Goal: Task Accomplishment & Management: Manage account settings

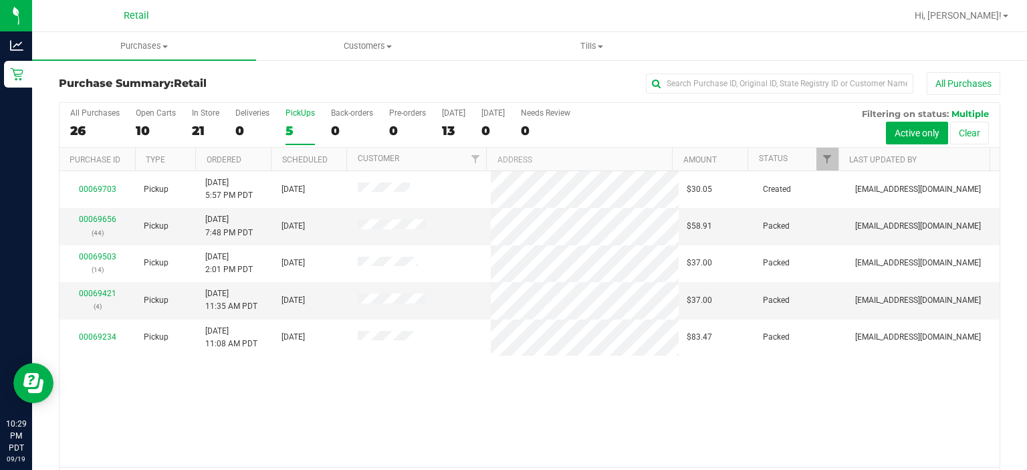
click at [304, 112] on div "PickUps" at bounding box center [300, 112] width 29 height 9
click at [0, 0] on input "PickUps 5" at bounding box center [0, 0] width 0 height 0
click at [581, 48] on span "Tills" at bounding box center [592, 46] width 223 height 12
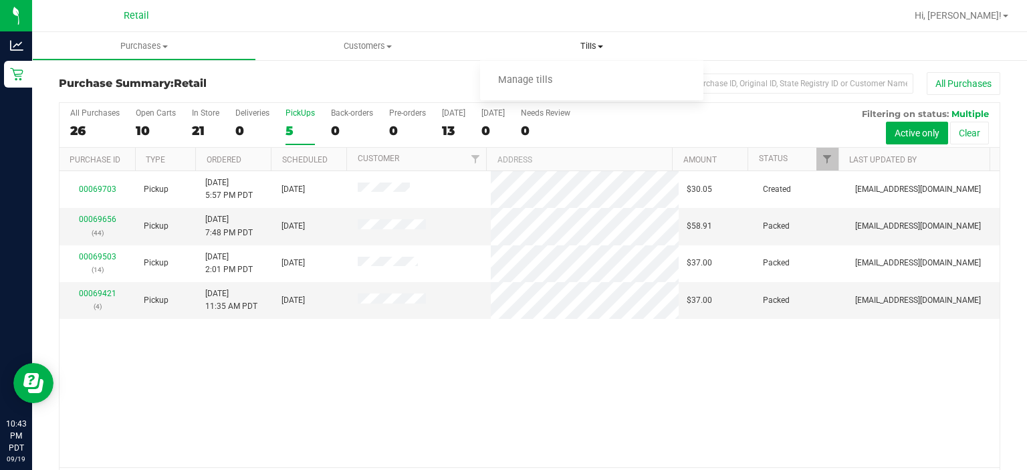
click at [530, 84] on span "Manage tills" at bounding box center [525, 80] width 90 height 11
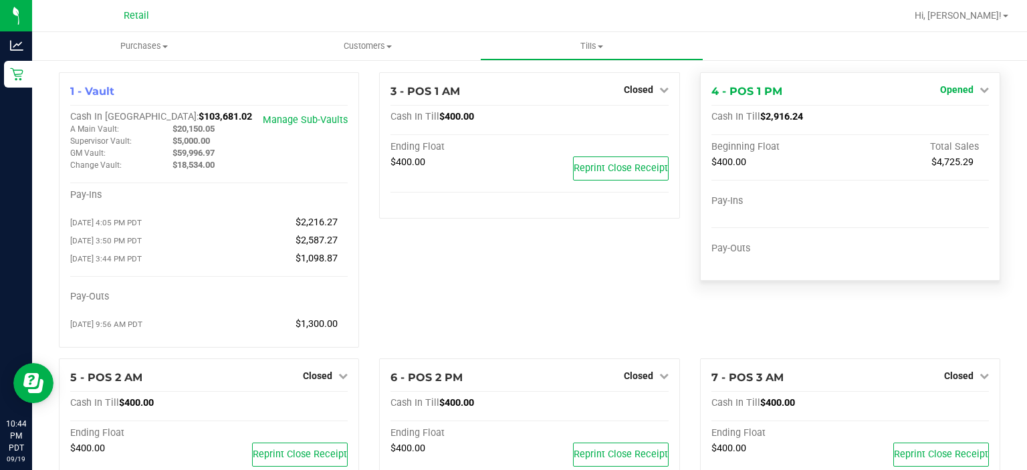
click at [980, 90] on icon at bounding box center [984, 89] width 9 height 9
click at [955, 112] on link "Close Till" at bounding box center [958, 117] width 36 height 11
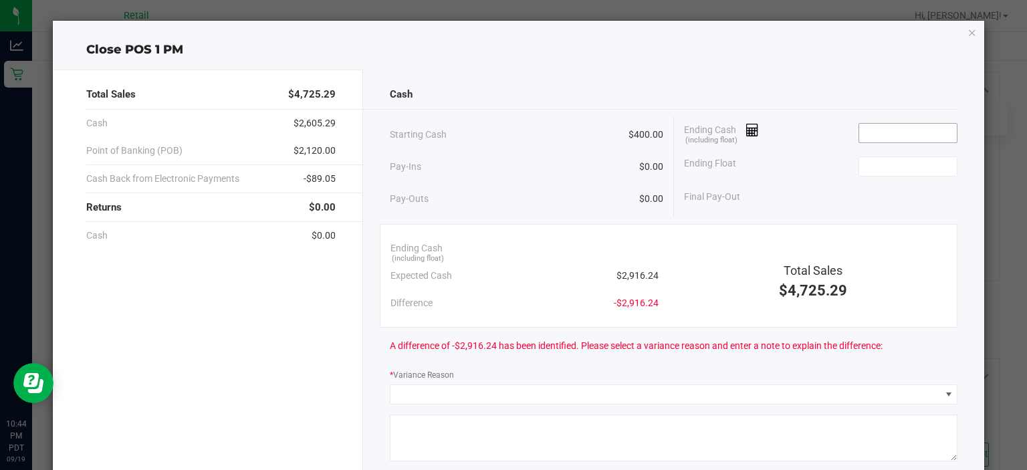
click at [882, 134] on input at bounding box center [908, 133] width 98 height 19
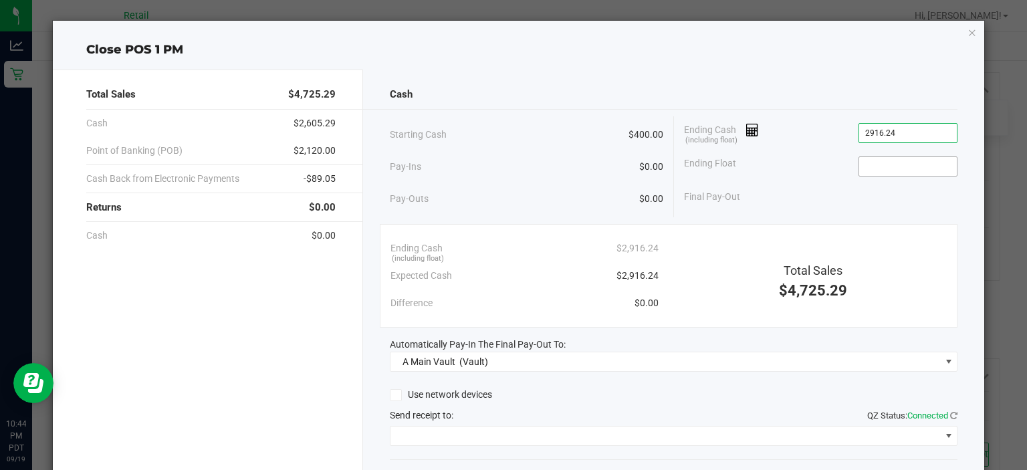
click at [903, 163] on input at bounding box center [908, 166] width 98 height 19
type input "$2,916.24"
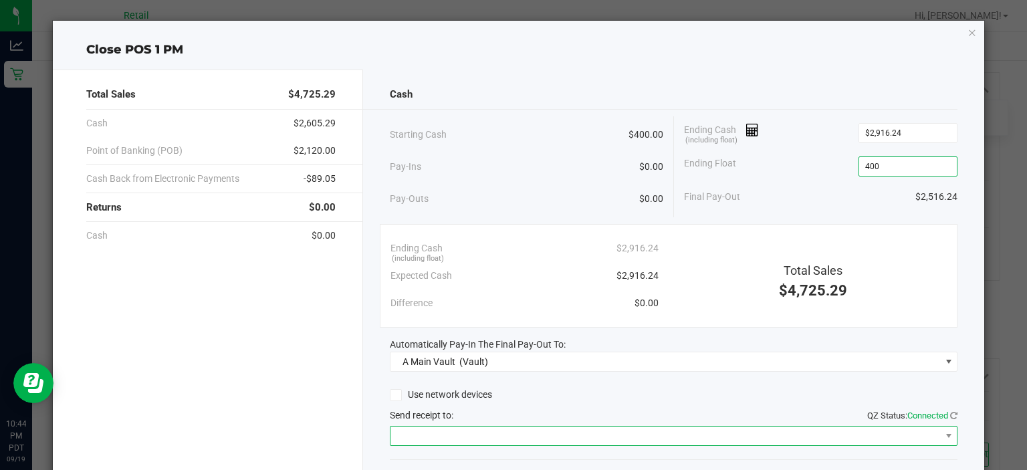
click at [536, 433] on span at bounding box center [666, 436] width 550 height 19
type input "$400.00"
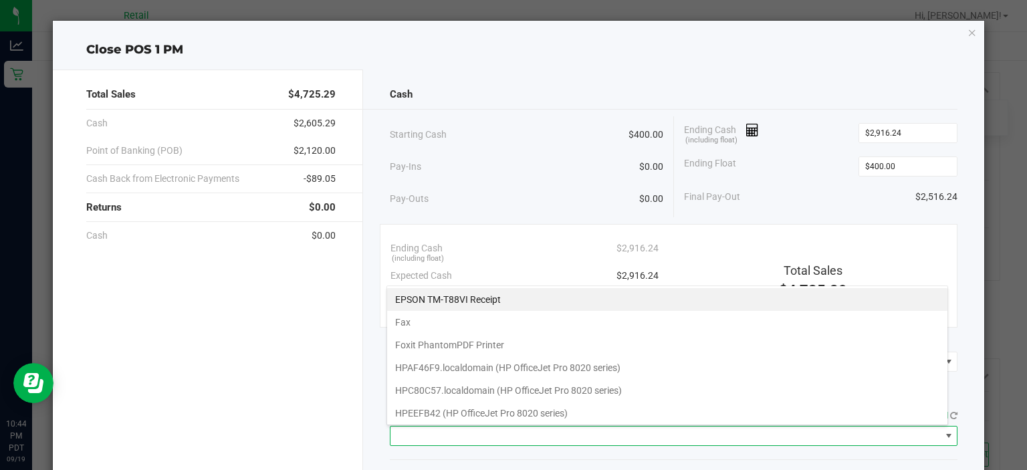
scroll to position [19, 562]
click at [466, 295] on Receipt "EPSON TM-T88VI Receipt" at bounding box center [667, 299] width 560 height 23
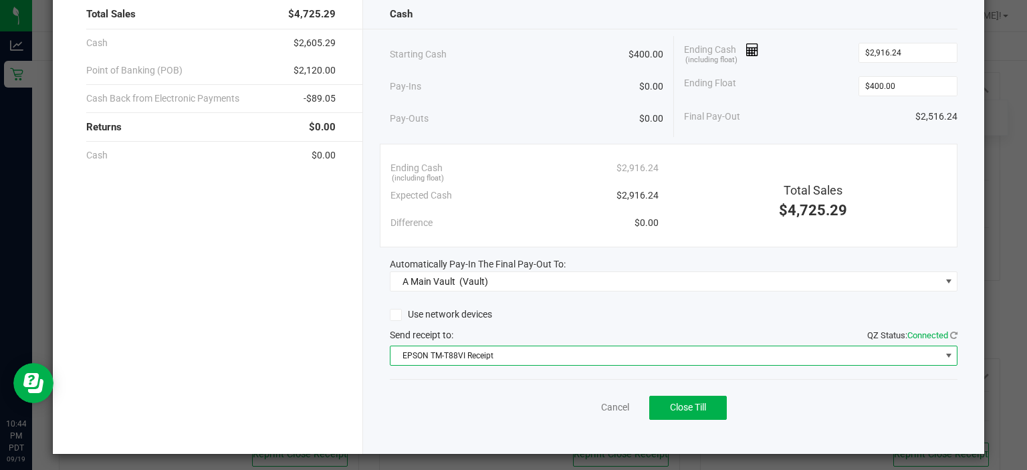
scroll to position [83, 0]
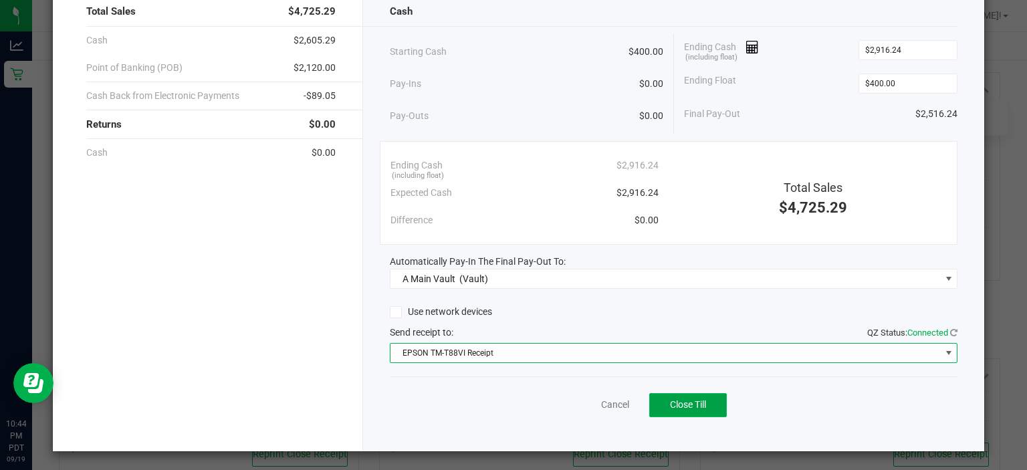
click at [698, 405] on span "Close Till" at bounding box center [688, 404] width 36 height 11
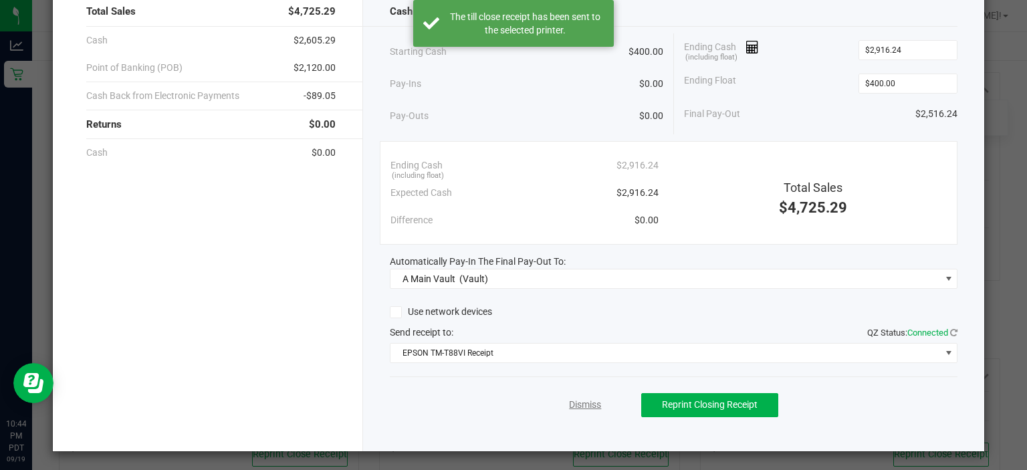
click at [570, 407] on link "Dismiss" at bounding box center [585, 405] width 32 height 14
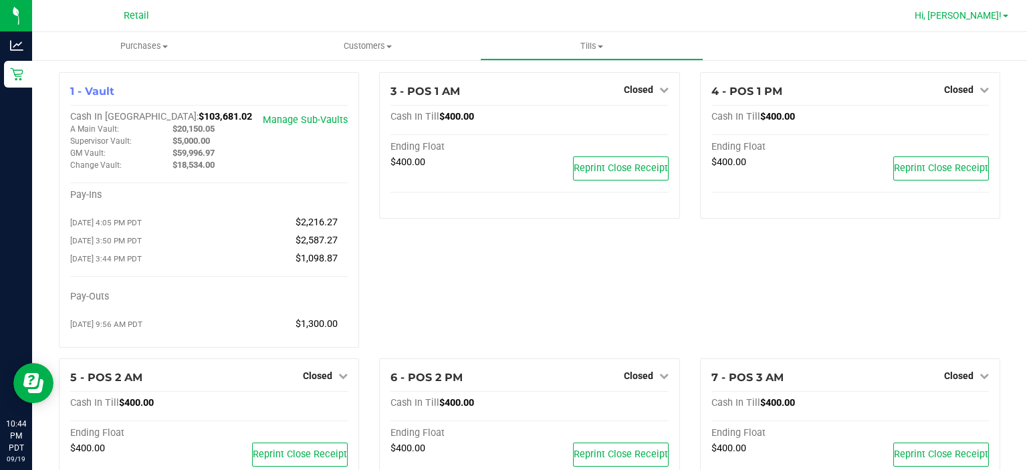
click at [1001, 13] on span "Hi, [PERSON_NAME]!" at bounding box center [958, 15] width 87 height 11
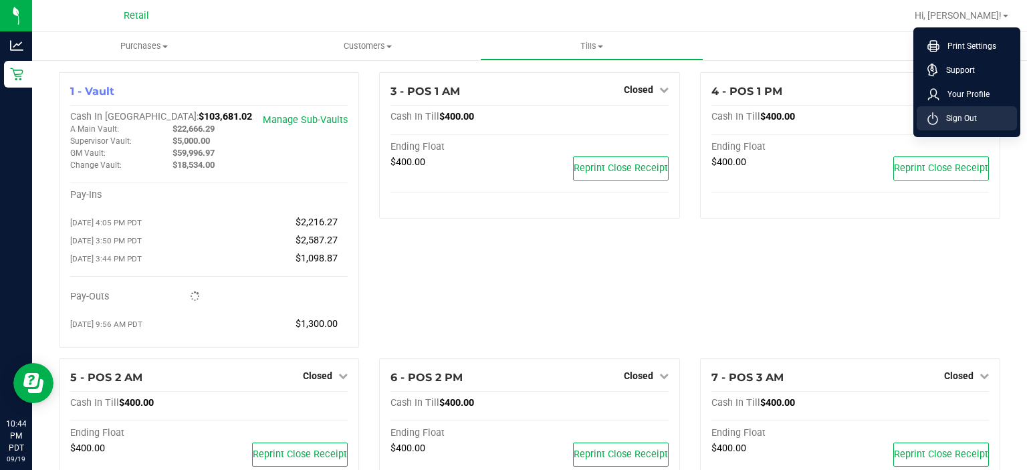
click at [965, 119] on span "Sign Out" at bounding box center [957, 118] width 39 height 13
